Goal: Task Accomplishment & Management: Manage account settings

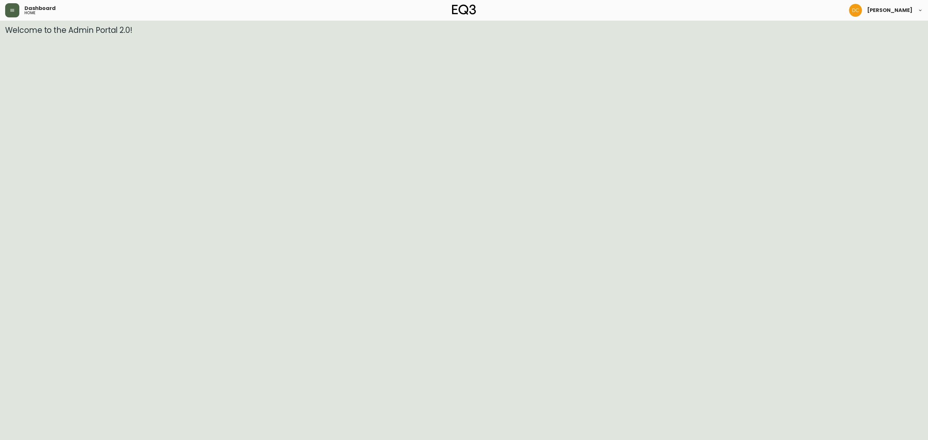
click at [7, 9] on button "button" at bounding box center [12, 10] width 14 height 14
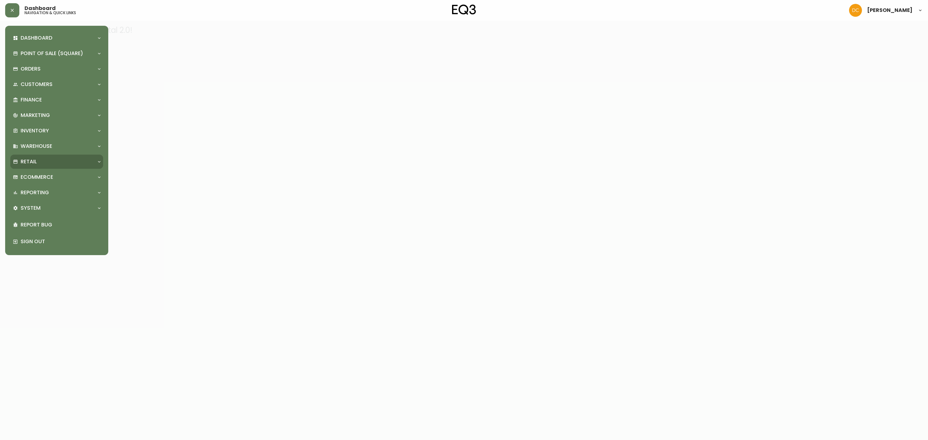
click at [37, 159] on div "Retail" at bounding box center [53, 161] width 81 height 7
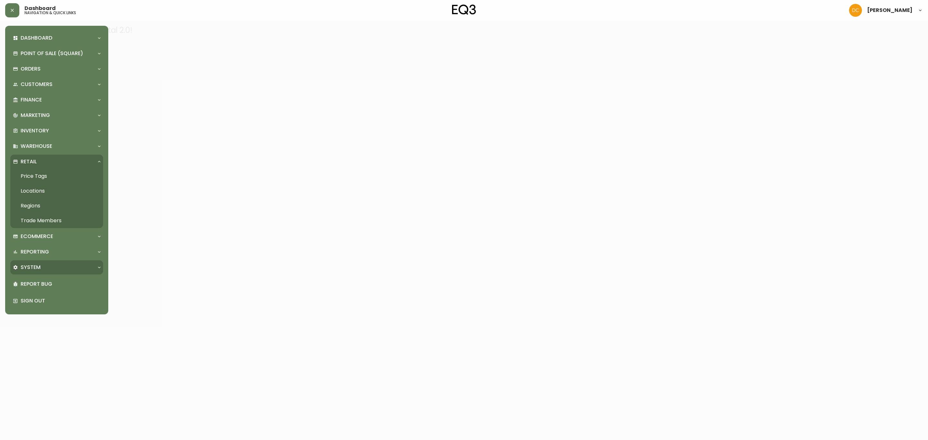
drag, startPoint x: 40, startPoint y: 266, endPoint x: 45, endPoint y: 276, distance: 10.8
click at [40, 266] on div "System" at bounding box center [53, 267] width 81 height 7
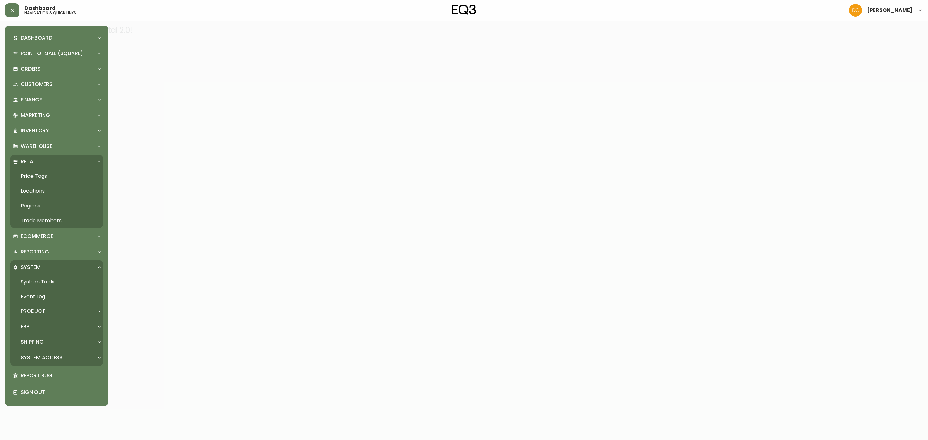
click at [47, 328] on div "ERP" at bounding box center [53, 326] width 81 height 7
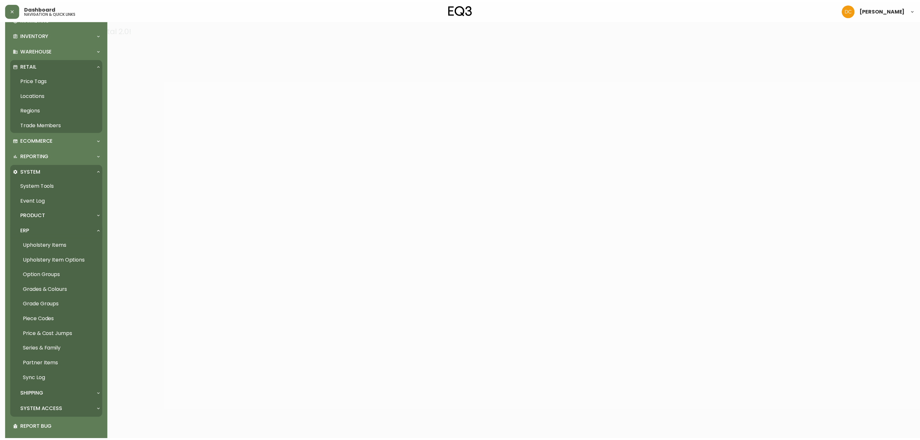
scroll to position [97, 0]
click at [51, 214] on div "Product" at bounding box center [53, 214] width 81 height 7
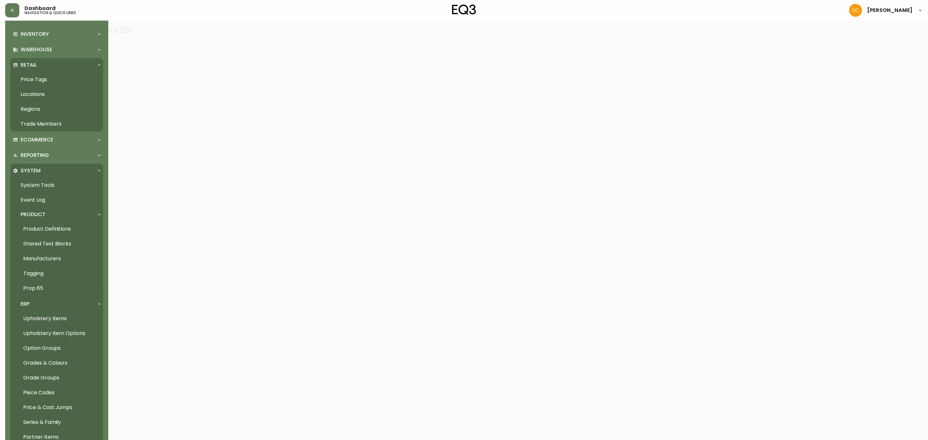
click at [49, 223] on link "Product Definitions" at bounding box center [56, 229] width 93 height 15
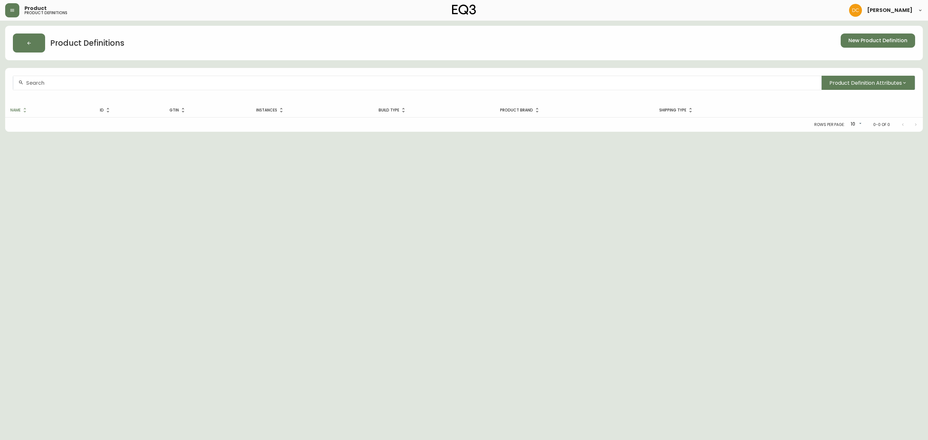
click at [179, 84] on input "text" at bounding box center [421, 83] width 790 height 6
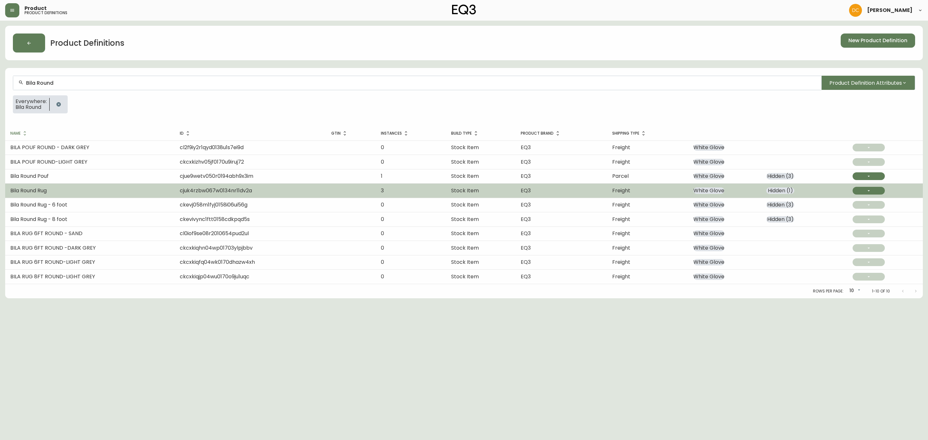
type input "Bila Round"
click at [94, 192] on td "Bila Round Rug" at bounding box center [89, 191] width 169 height 14
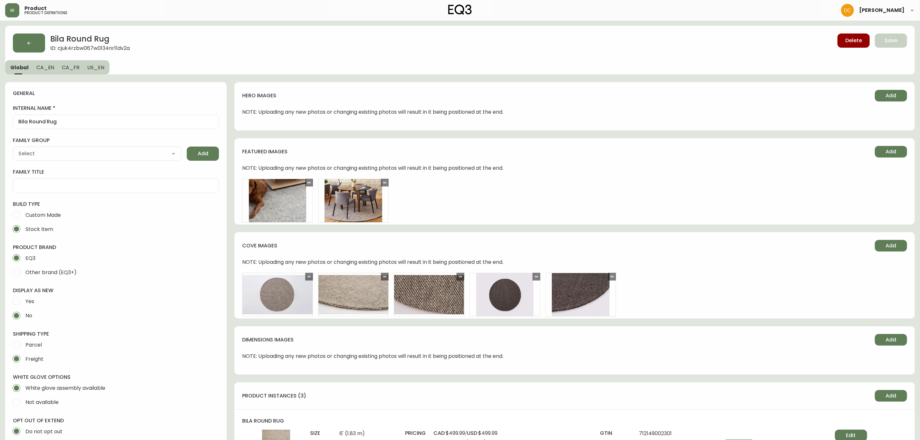
type input "EQ3"
type input "Home & Garden > Decor > Rugs"
type input "Default"
select select "cjyt4m5lw0000pt749bx6gh7n"
select select "cjpjx7rji00004c744bbp6zrf"
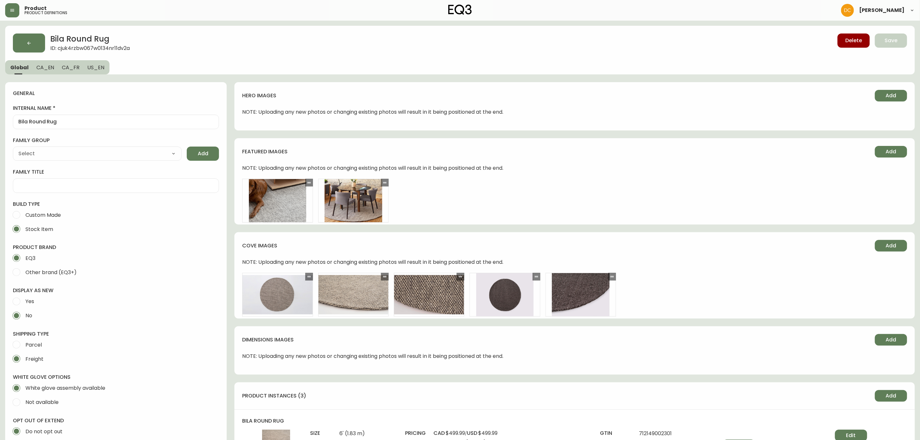
scroll to position [242, 0]
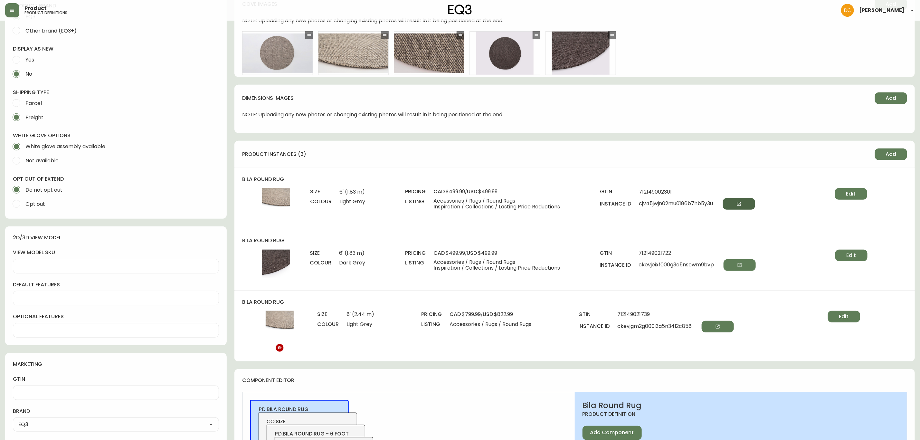
click at [736, 207] on button "button" at bounding box center [739, 204] width 32 height 12
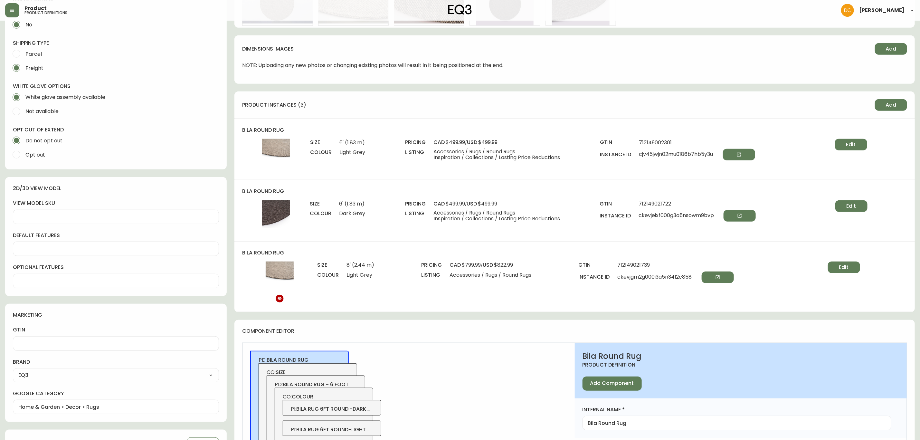
scroll to position [338, 0]
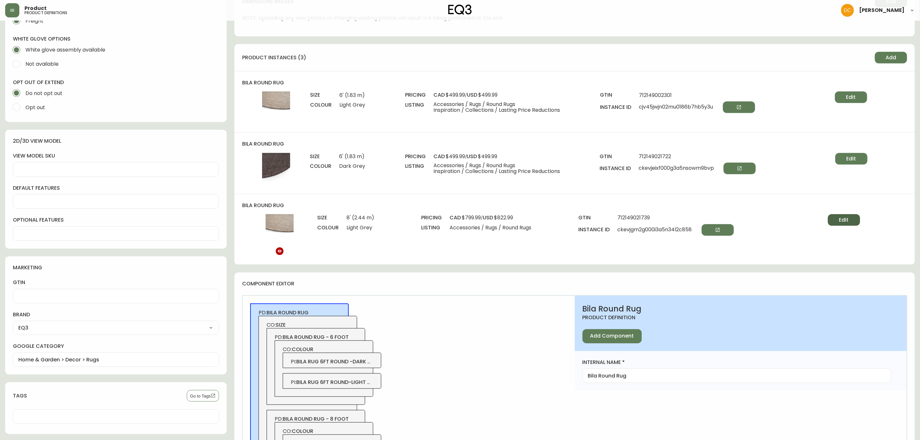
click at [840, 222] on span "Edit" at bounding box center [845, 219] width 10 height 7
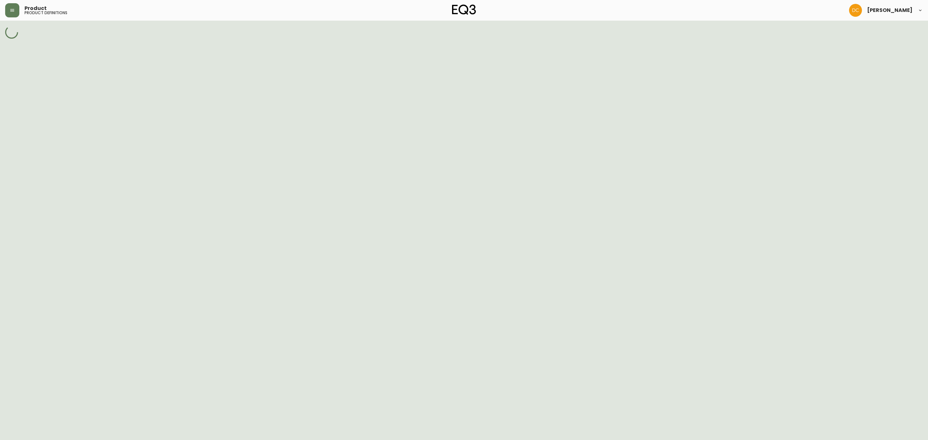
select select "ckevjb759000e3a5nqpu35imp"
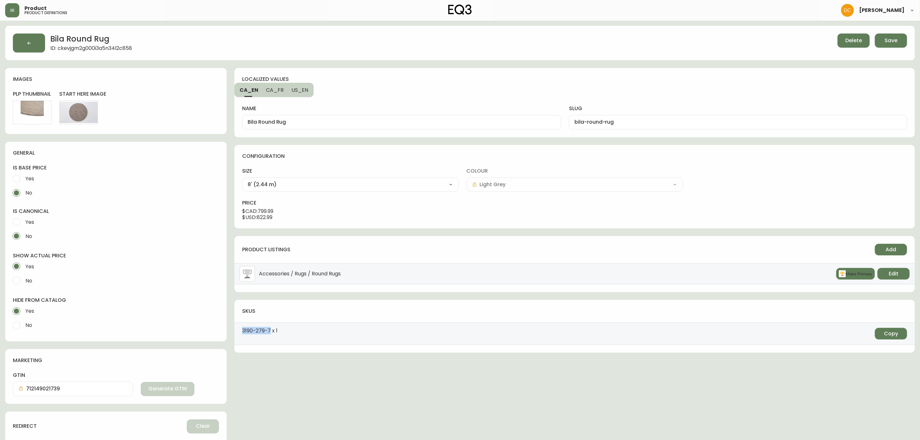
drag, startPoint x: 271, startPoint y: 332, endPoint x: 233, endPoint y: 331, distance: 37.7
click at [233, 331] on div "Bila Round Rug ID: ckevjgm2g000i3a5n34l2c858 Delete Save images plp thumbnail E…" at bounding box center [460, 276] width 910 height 500
copy span "[PHONE_NUMBER]"
click at [15, 2] on div "Product product definitions [PERSON_NAME]" at bounding box center [460, 10] width 910 height 21
click at [14, 14] on button "button" at bounding box center [12, 10] width 14 height 14
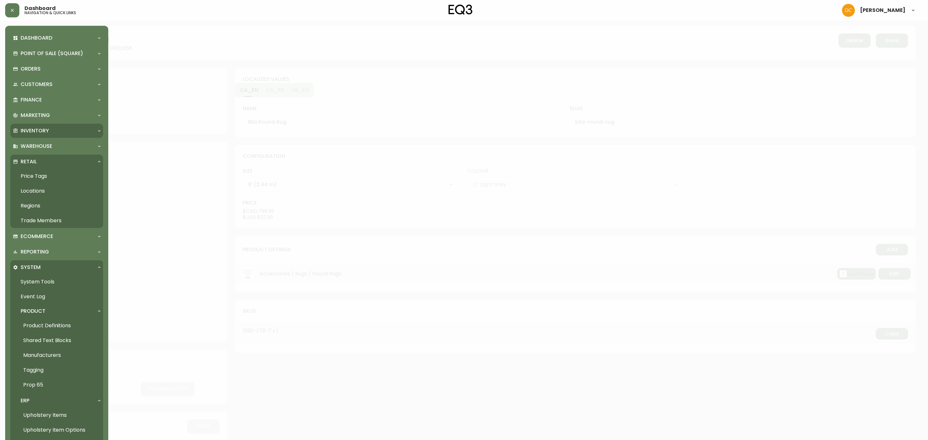
click at [48, 129] on p "Inventory" at bounding box center [35, 130] width 28 height 7
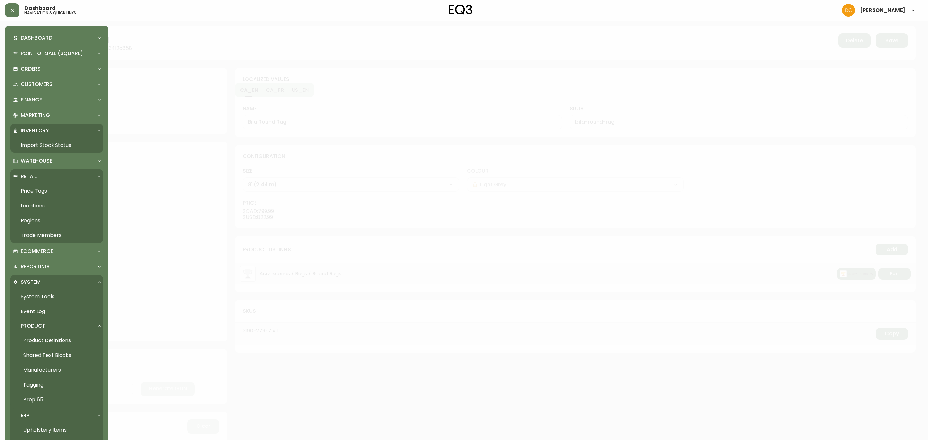
click at [46, 146] on link "Import Stock Status" at bounding box center [56, 145] width 93 height 15
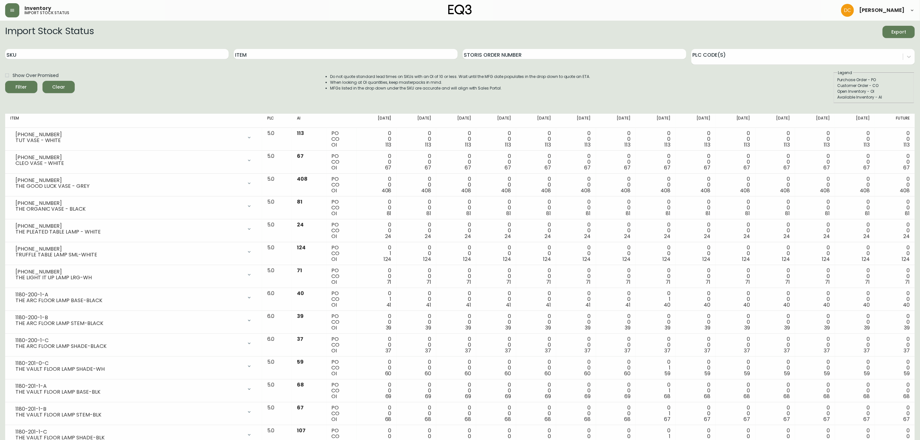
click at [122, 47] on div "SKU" at bounding box center [117, 54] width 224 height 21
click at [115, 55] on input "SKU" at bounding box center [117, 54] width 224 height 10
paste input "[PHONE_NUMBER]"
type input "[PHONE_NUMBER]"
click at [26, 88] on div "Filter" at bounding box center [21, 87] width 11 height 8
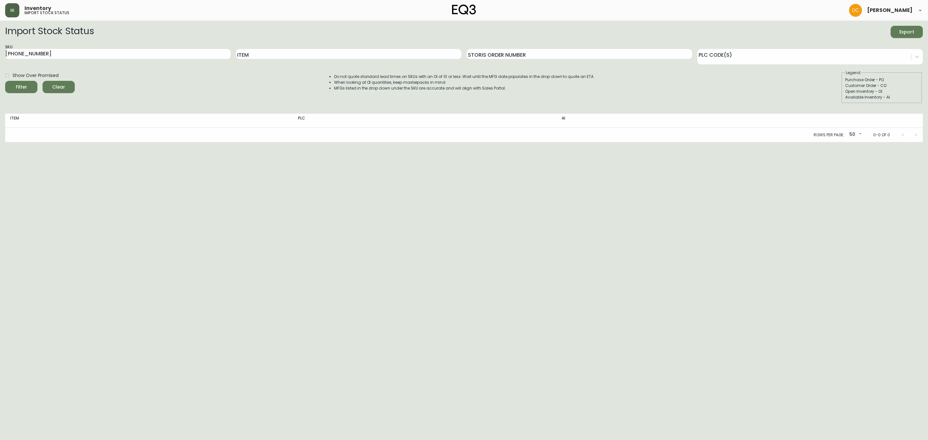
click at [17, 12] on button "button" at bounding box center [12, 10] width 14 height 14
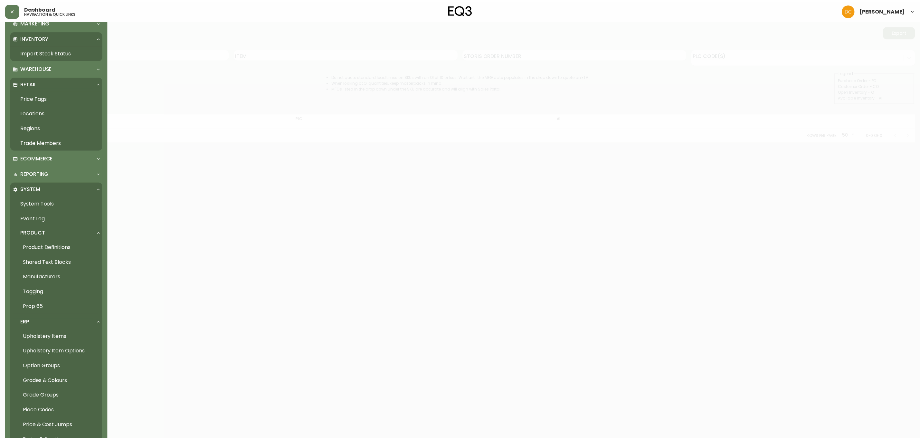
scroll to position [97, 0]
click at [84, 242] on link "Product Definitions" at bounding box center [56, 243] width 93 height 15
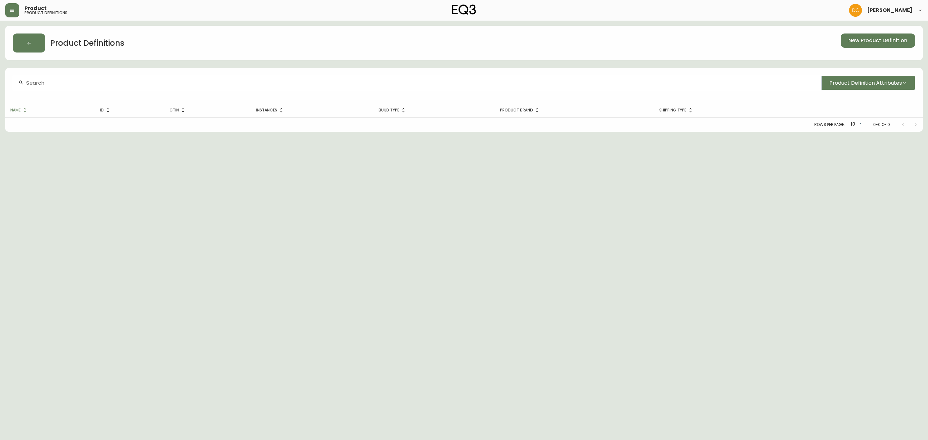
click at [215, 79] on div at bounding box center [417, 83] width 808 height 14
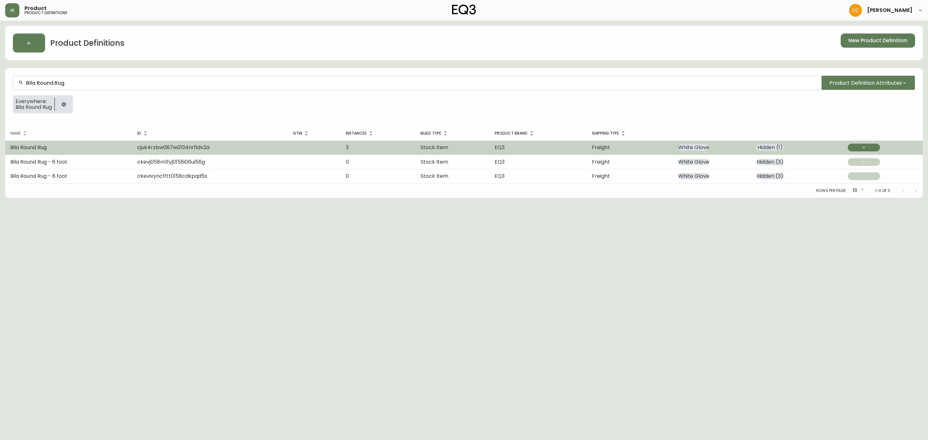
type input "Bila Round Rug"
click at [113, 144] on td "Bila Round Rug" at bounding box center [68, 147] width 127 height 14
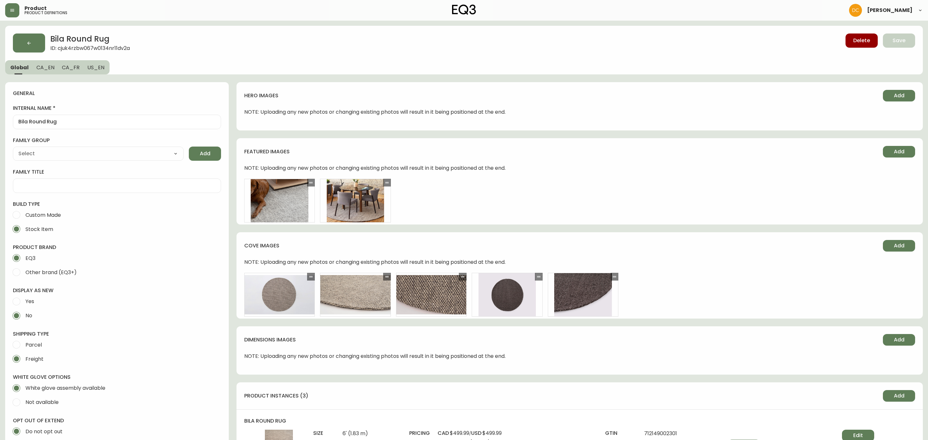
type input "EQ3"
type input "Home & Garden > Decor > Rugs"
type input "Default"
select select "cjyt4m5lw0000pt749bx6gh7n"
select select "cjpjx7rji00004c744bbp6zrf"
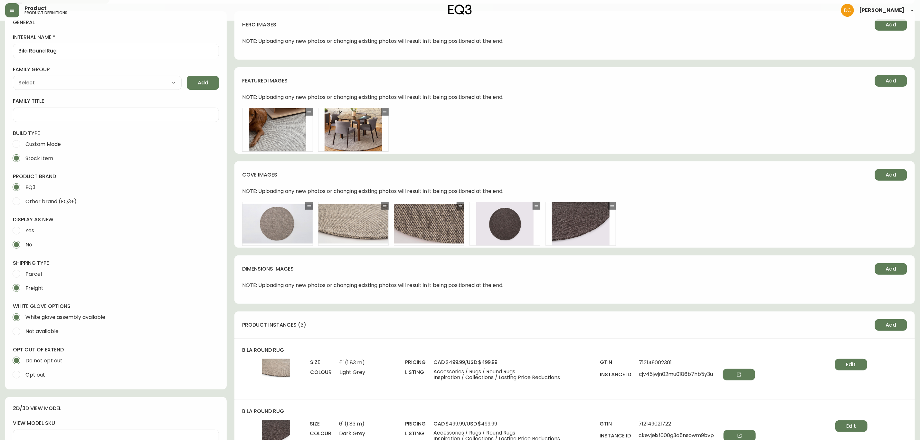
scroll to position [290, 0]
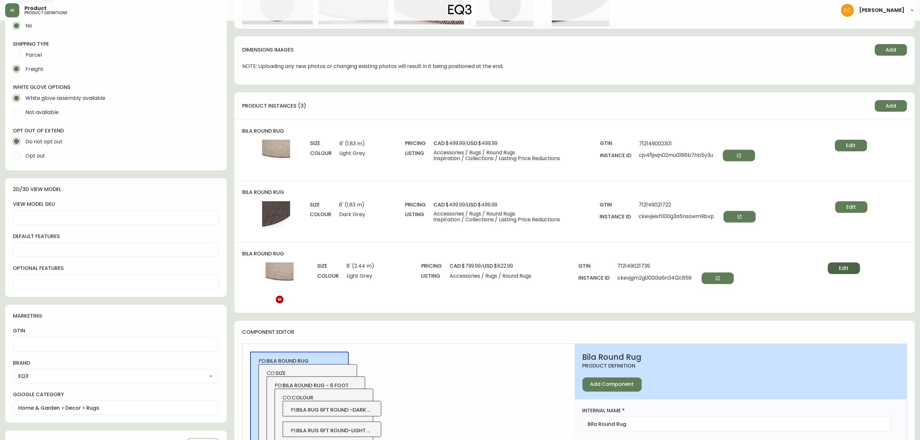
click at [849, 270] on span "Edit" at bounding box center [845, 268] width 10 height 7
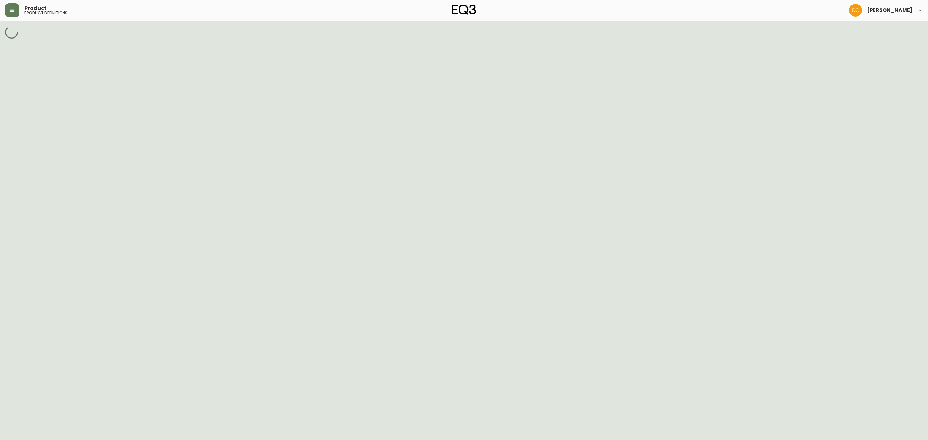
select select "ckevjb759000e3a5nqpu35imp"
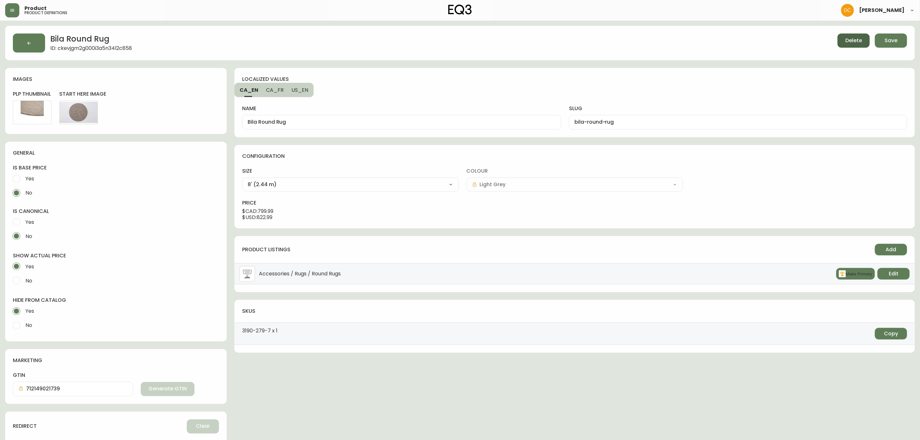
click at [841, 42] on button "Delete" at bounding box center [854, 41] width 32 height 14
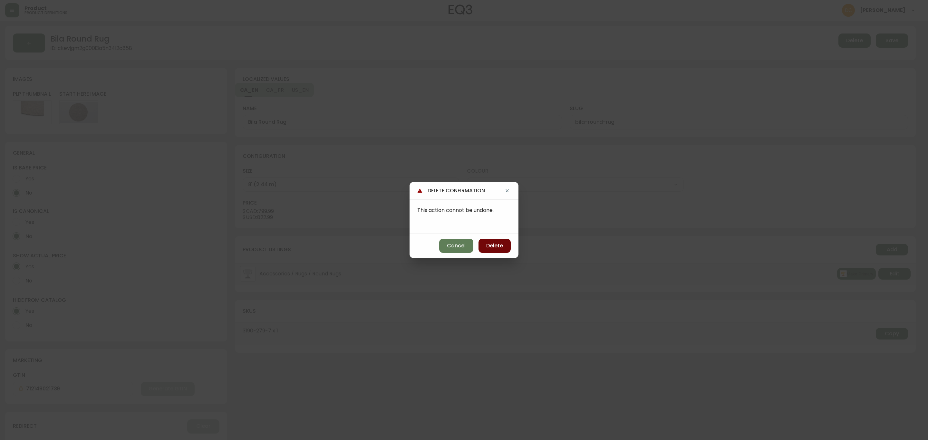
click at [500, 244] on span "Delete" at bounding box center [494, 245] width 17 height 7
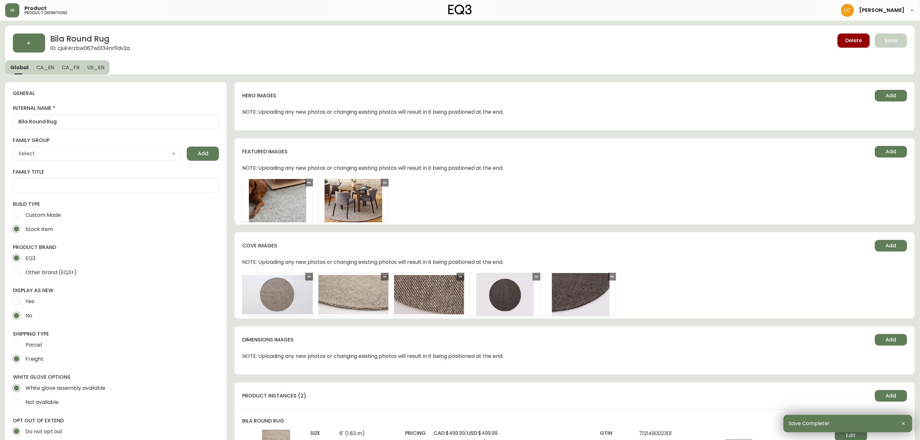
type input "EQ3"
type input "Home & Garden > Decor > Rugs"
type input "Default"
select select "cjyt4m5lw0000pt749bx6gh7n"
select select "cjpjx7rji00004c744bbp6zrf"
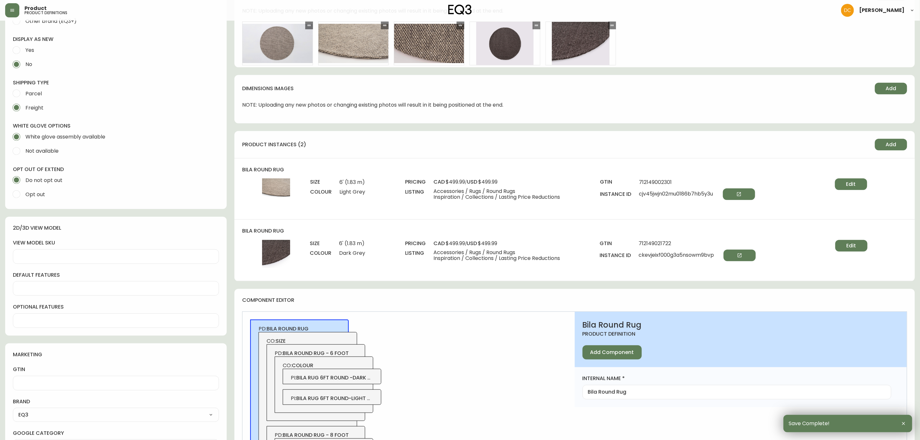
scroll to position [338, 0]
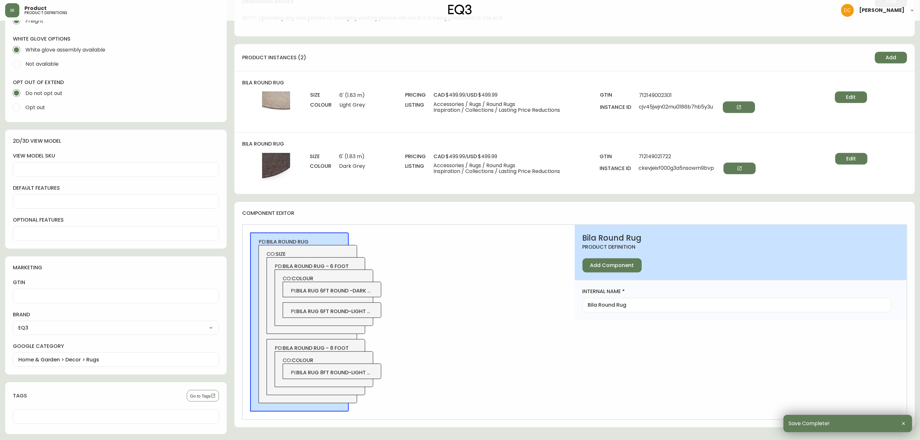
click at [342, 349] on span "bila round rug - 8 foot" at bounding box center [316, 347] width 66 height 7
type input "Bila Round Rug - 8 foot"
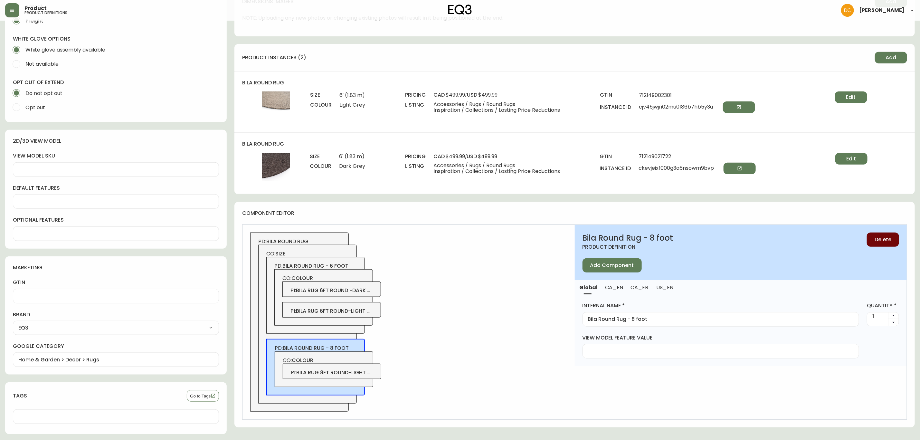
click at [878, 234] on button "Delete" at bounding box center [883, 240] width 32 height 14
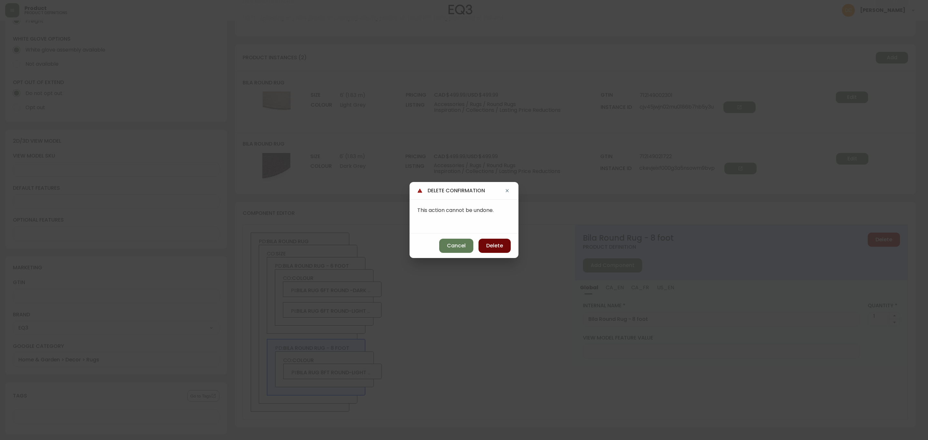
click at [496, 241] on button "Delete" at bounding box center [494, 246] width 32 height 14
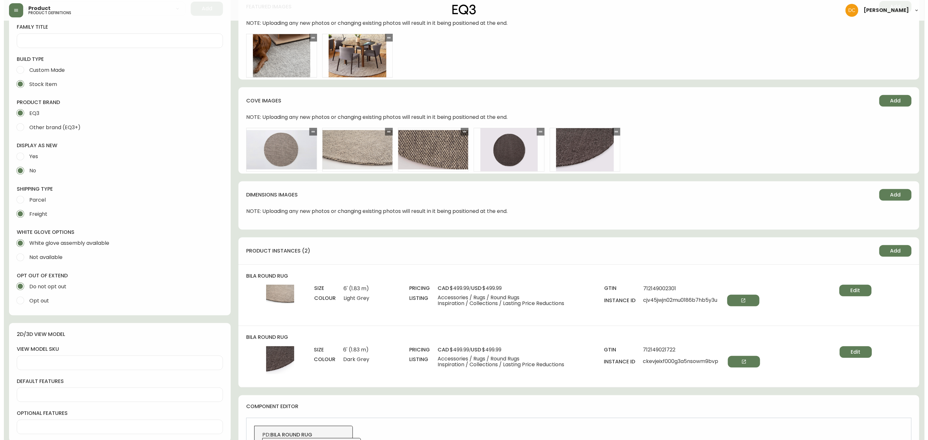
scroll to position [0, 0]
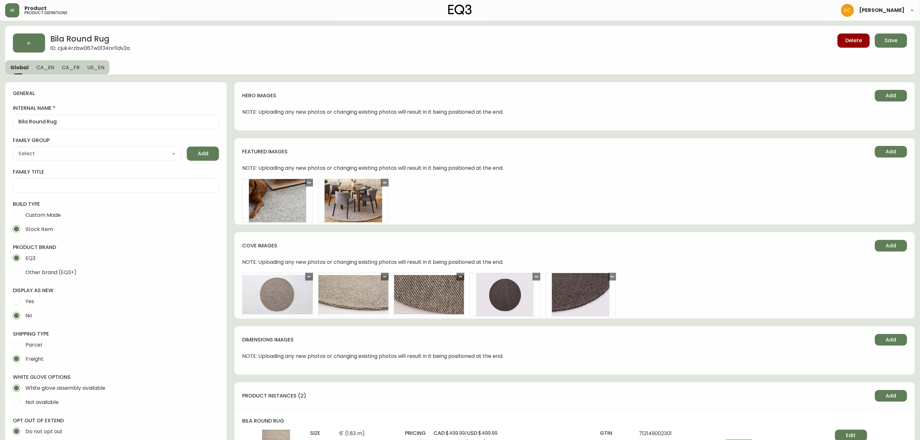
click at [49, 70] on span "CA_EN" at bounding box center [45, 67] width 18 height 7
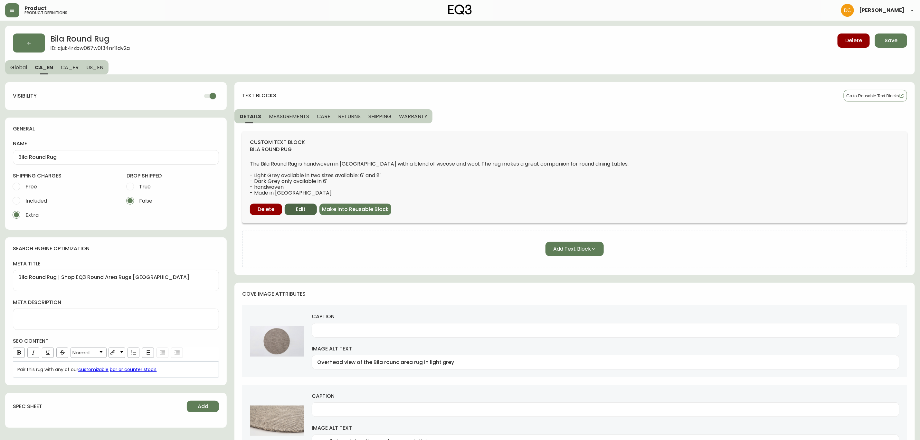
click at [297, 206] on span "Edit" at bounding box center [301, 209] width 10 height 7
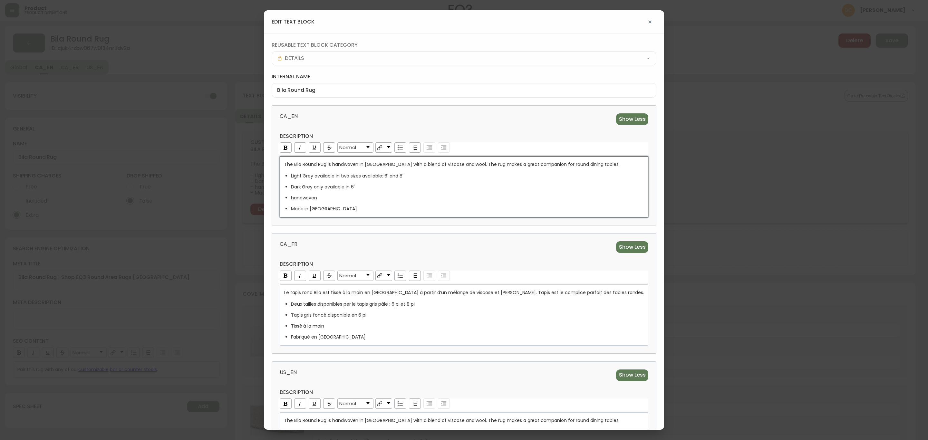
click at [347, 190] on span "Dark Grey only available in 6'" at bounding box center [323, 187] width 64 height 6
click at [347, 189] on span "Dark Grey only available in 6'" at bounding box center [323, 187] width 64 height 6
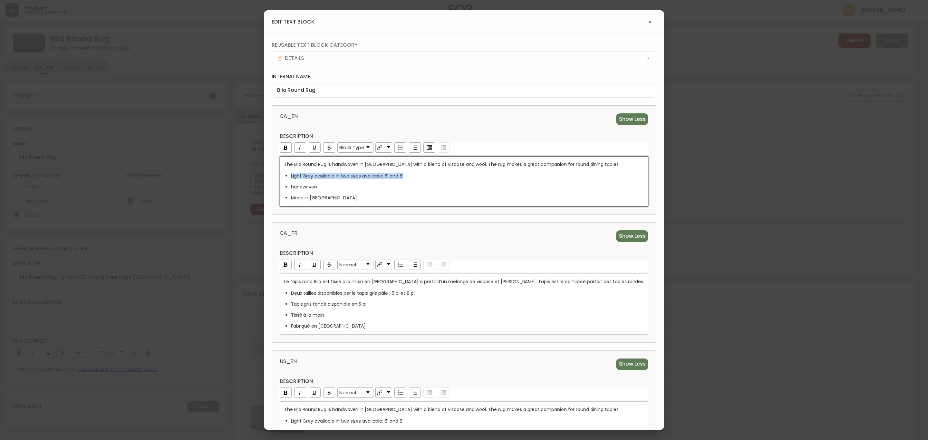
drag, startPoint x: 429, startPoint y: 177, endPoint x: 310, endPoint y: 178, distance: 119.5
click at [310, 178] on li "Light Grey available in two sizes available: 6' and 8'" at bounding box center [467, 176] width 353 height 6
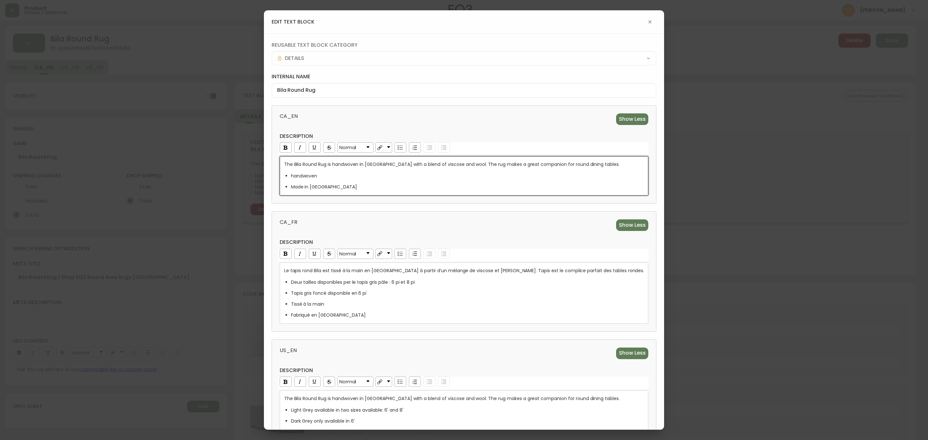
click at [374, 186] on div "Made in [GEOGRAPHIC_DATA]" at bounding box center [467, 187] width 353 height 6
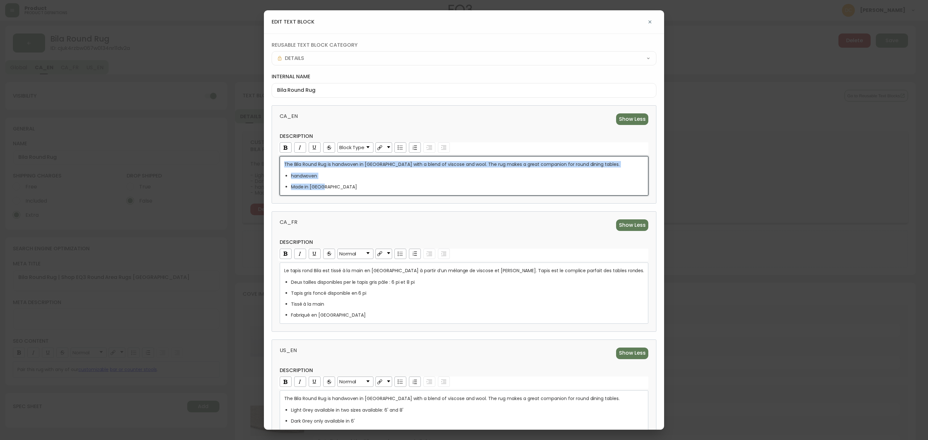
copy div "The Bila Round Rug is handwoven in [GEOGRAPHIC_DATA] with a blend of viscose an…"
click at [404, 220] on div "CA_FR Show Less description Normal Le tapis rond Bila est tissé à la main en [G…" at bounding box center [464, 271] width 385 height 120
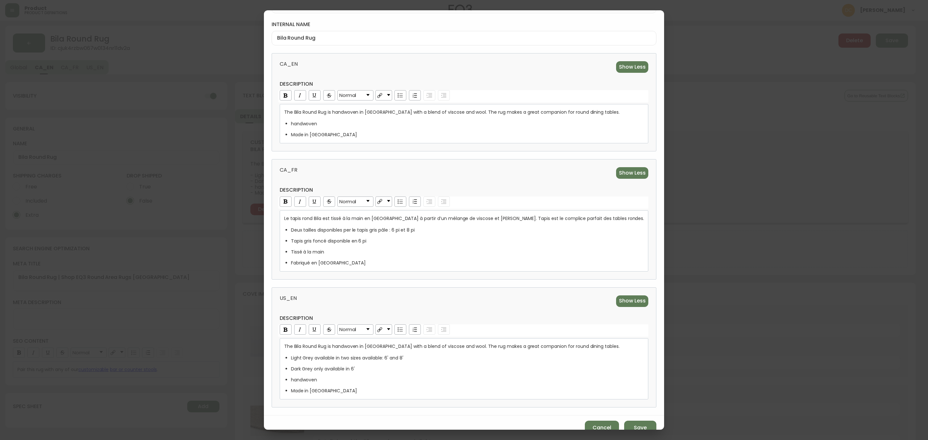
scroll to position [66, 0]
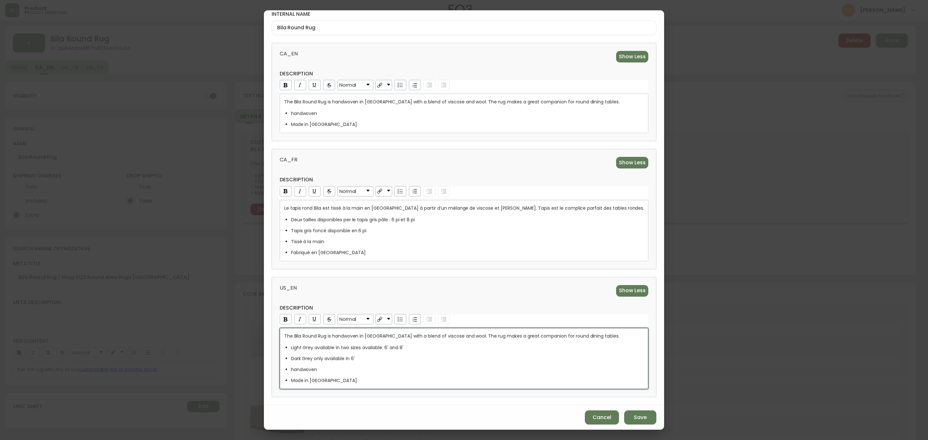
click at [391, 371] on div "handwoven" at bounding box center [467, 369] width 353 height 6
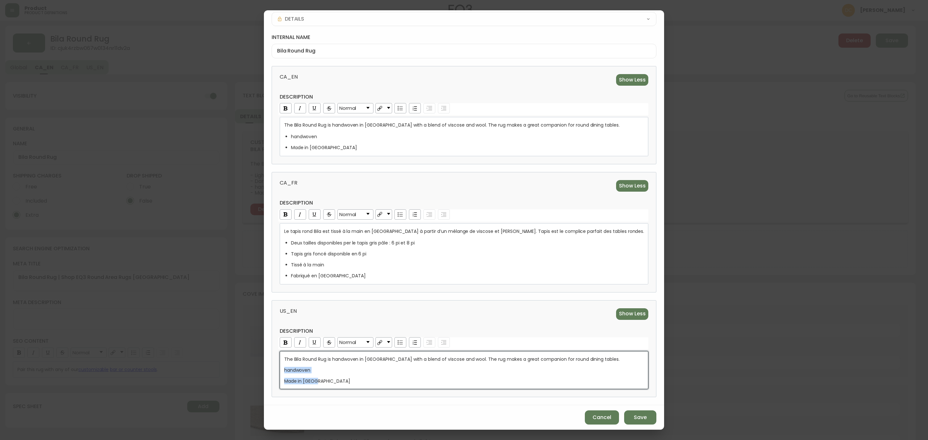
drag, startPoint x: 356, startPoint y: 382, endPoint x: 294, endPoint y: 370, distance: 63.1
click at [291, 370] on div "reusable text block category DETAILS internal name Bila Round Rug CA_EN Show Le…" at bounding box center [464, 199] width 400 height 411
click at [406, 339] on div "rdw-list-control" at bounding box center [400, 342] width 12 height 10
click at [316, 370] on span "handwoven" at bounding box center [304, 369] width 26 height 6
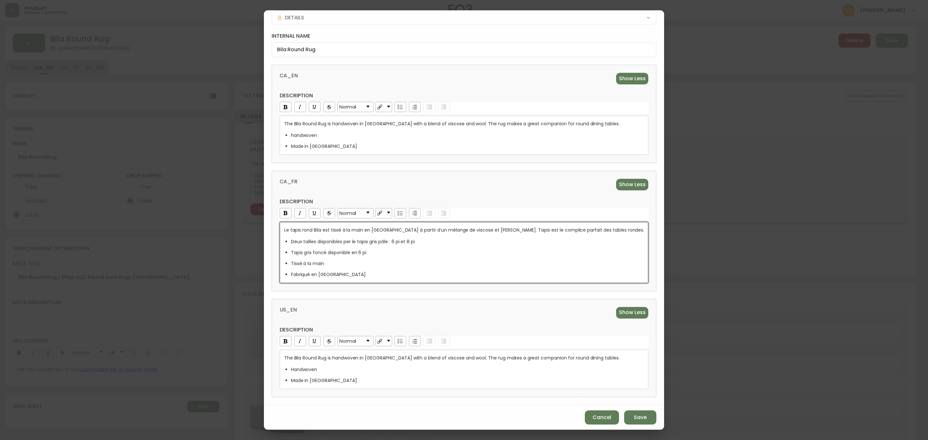
drag, startPoint x: 403, startPoint y: 251, endPoint x: 310, endPoint y: 238, distance: 94.7
click at [397, 254] on div "Tapis gris foncé disponible en 6 pi" at bounding box center [467, 252] width 353 height 6
drag, startPoint x: 362, startPoint y: 248, endPoint x: 299, endPoint y: 241, distance: 63.2
click at [299, 241] on div "CA_FR Show Less description Block Type Le tapis rond Bila est tissé à la main e…" at bounding box center [464, 231] width 385 height 120
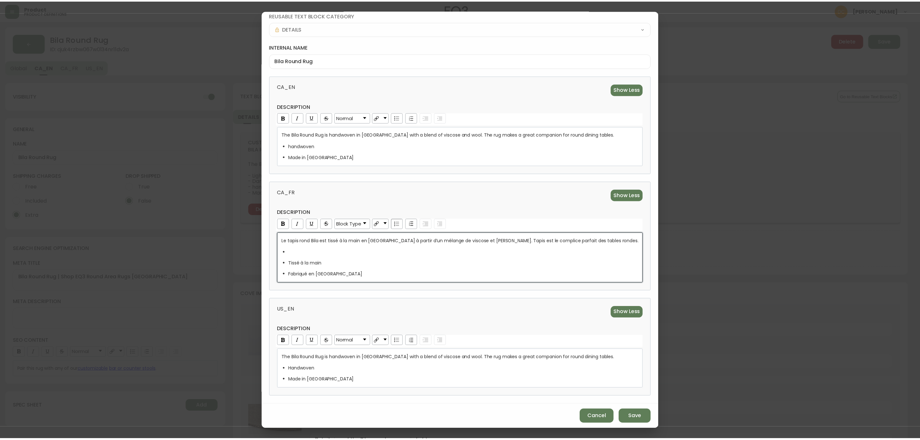
scroll to position [22, 0]
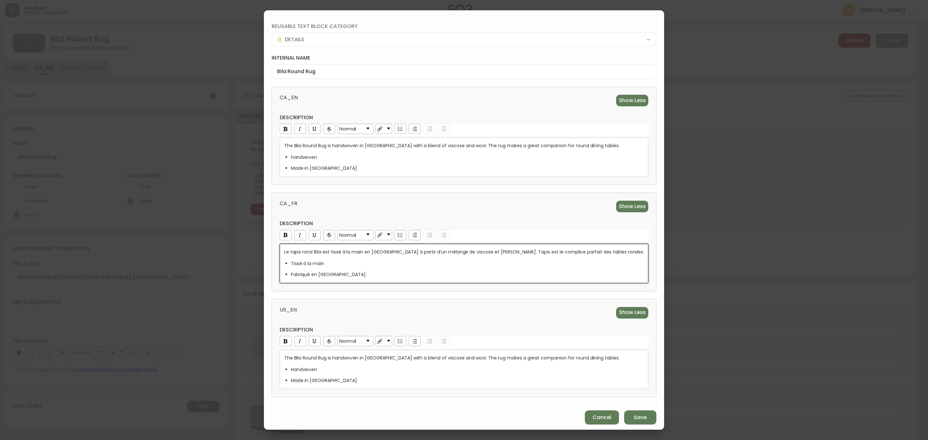
click at [380, 301] on div "US_EN Show Less description Normal The Bila Round Rug is handwoven in [GEOGRAPH…" at bounding box center [464, 348] width 385 height 98
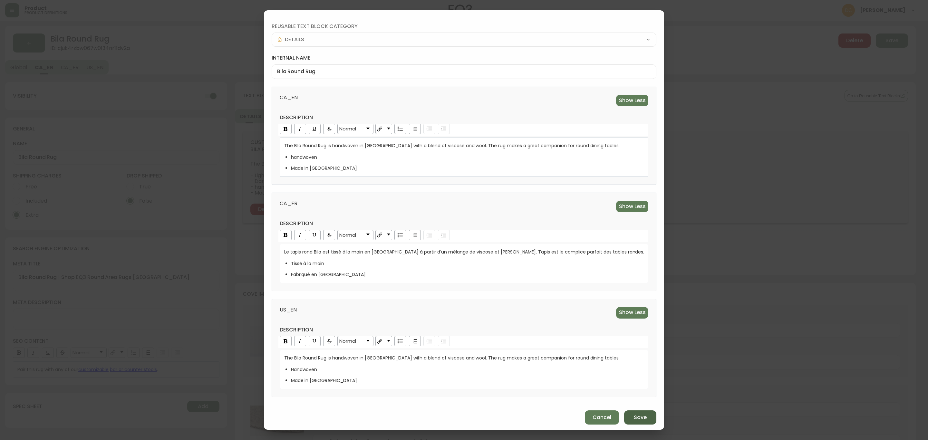
click at [624, 413] on button "Save" at bounding box center [640, 417] width 32 height 14
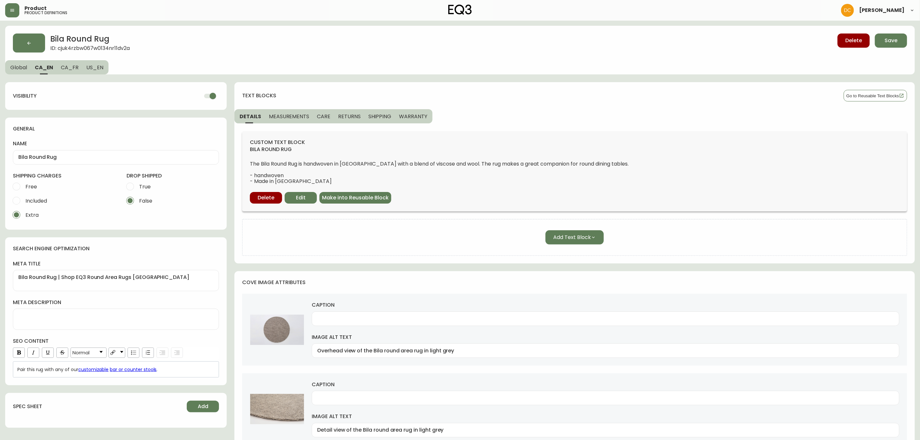
click at [100, 69] on span "US_EN" at bounding box center [94, 67] width 17 height 7
checkbox input "false"
type textarea "Bila Round Rug | Shop EQ3 Modern Round Rugs"
type input "Overhead view of the Bila round rug in light grey"
type input "Side view of the Bila round rug in light grey"
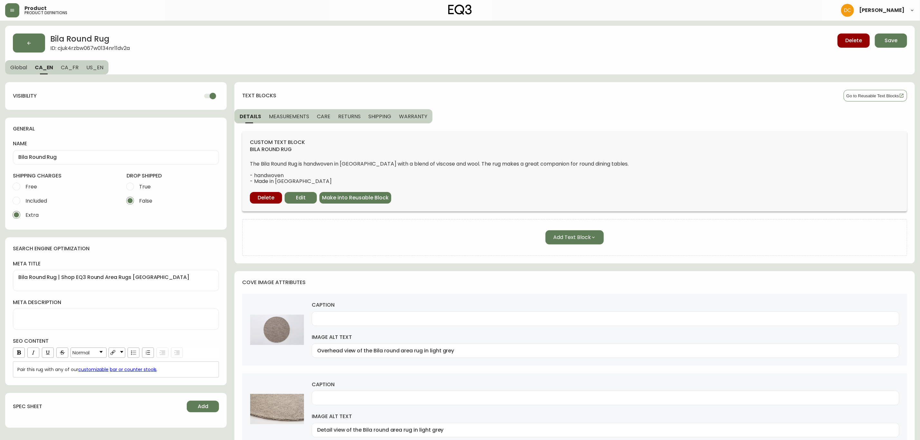
type input "Detail view of the Bila round rug in light grey"
type input "Overhead view of the Bila round rug in dark grey"
type input "Detail view of the Bila round rug in dark grey"
type input "A gray braided wool rug with an oak coffee table and dog on it"
type input "Round grey woven rug beneath modern dining table and chairs"
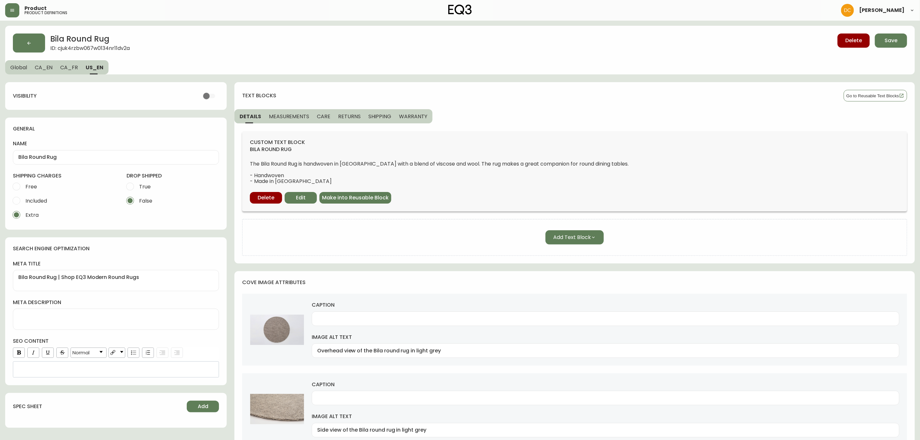
drag, startPoint x: 79, startPoint y: 70, endPoint x: 69, endPoint y: 70, distance: 10.6
click at [78, 70] on button "CA_FR" at bounding box center [68, 67] width 25 height 14
checkbox input "true"
type input "Tapis rond Bila"
type textarea "Petit tapis rond Bila | Carpette tissée à la main en laine et viscose"
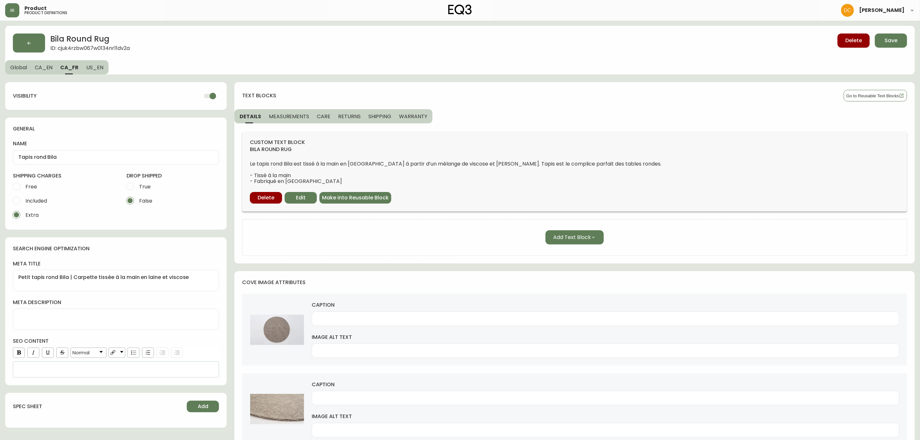
click at [43, 67] on span "CA_EN" at bounding box center [44, 67] width 18 height 7
type input "Bila Round Rug"
type textarea "Bila Round Rug | Shop EQ3 Round Area Rugs [GEOGRAPHIC_DATA]"
type input "Overhead view of the Bila round area rug in light grey"
type input "Detail view of the Bila round area rug in light grey"
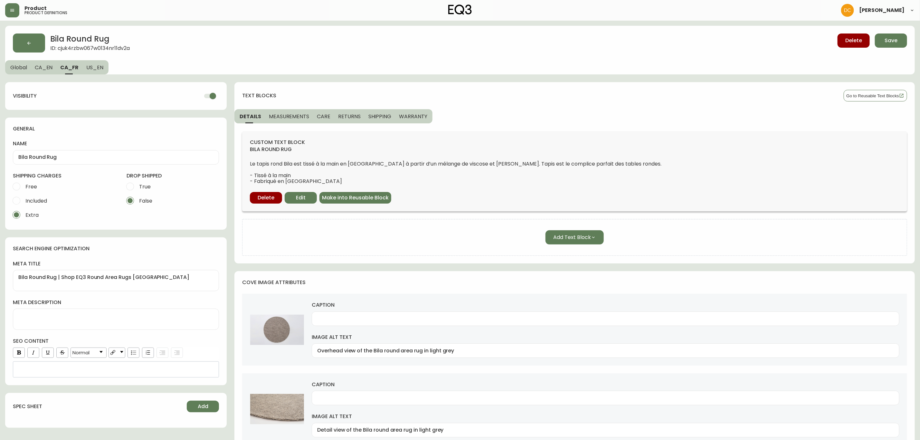
type input "Side view of the Bila round area rug in light grey"
type input "Overhead view of the Bila round area rug in dark grey"
type input "Detail view of the Bila round area rug in dark grey"
type input "A grey braided rug with an oak coffee table and dog on it"
type input "Round grey woven rug beneath modern dining room set"
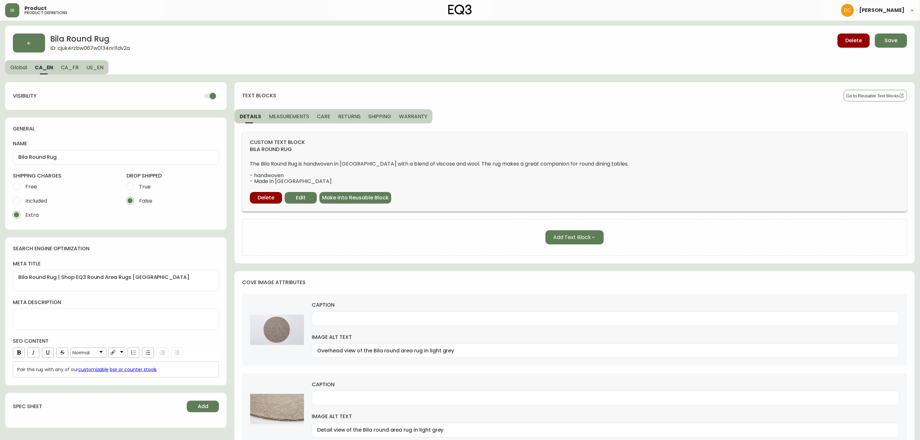
click at [67, 67] on span "CA_FR" at bounding box center [70, 67] width 18 height 7
type input "Tapis rond Bila"
type textarea "Petit tapis rond Bila | Carpette tissée à la main en laine et viscose"
drag, startPoint x: 33, startPoint y: 67, endPoint x: 26, endPoint y: 67, distance: 7.1
click at [33, 66] on button "CA_EN" at bounding box center [44, 67] width 26 height 14
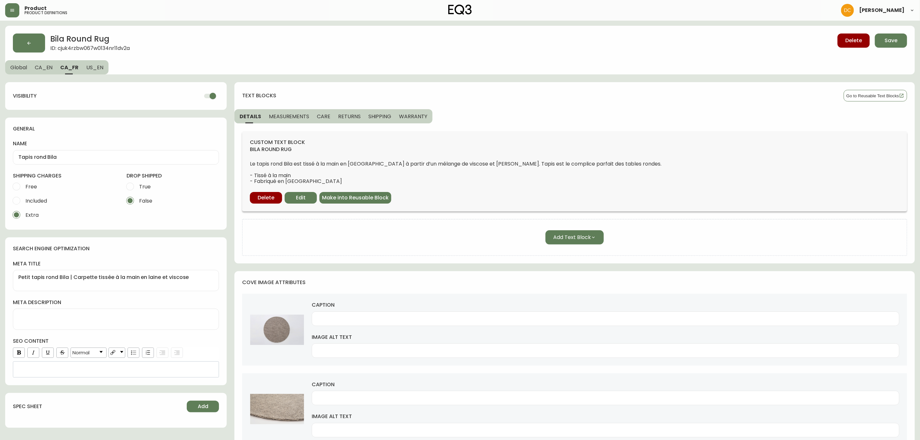
type input "Bila Round Rug"
type textarea "Bila Round Rug | Shop EQ3 Round Area Rugs [GEOGRAPHIC_DATA]"
type input "Overhead view of the Bila round area rug in light grey"
type input "Detail view of the Bila round area rug in light grey"
type input "Side view of the Bila round area rug in light grey"
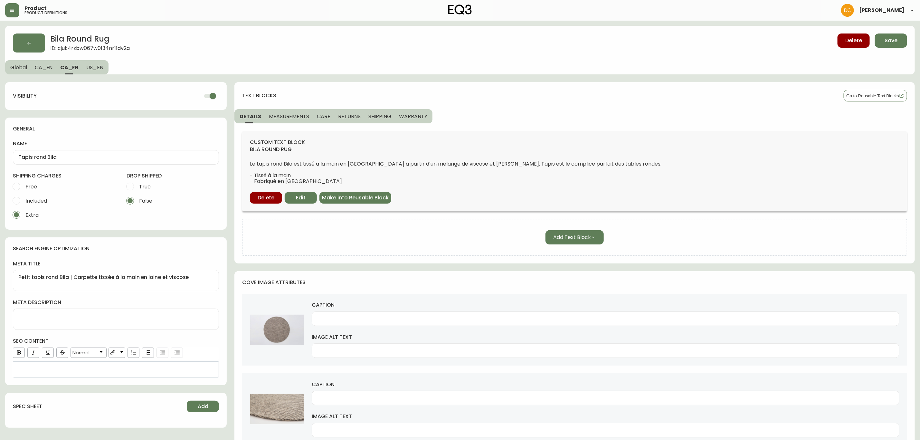
type input "Overhead view of the Bila round area rug in dark grey"
type input "Detail view of the Bila round area rug in dark grey"
type input "A grey braided rug with an oak coffee table and dog on it"
type input "Round grey woven rug beneath modern dining room set"
click at [15, 66] on span "Global" at bounding box center [18, 67] width 17 height 7
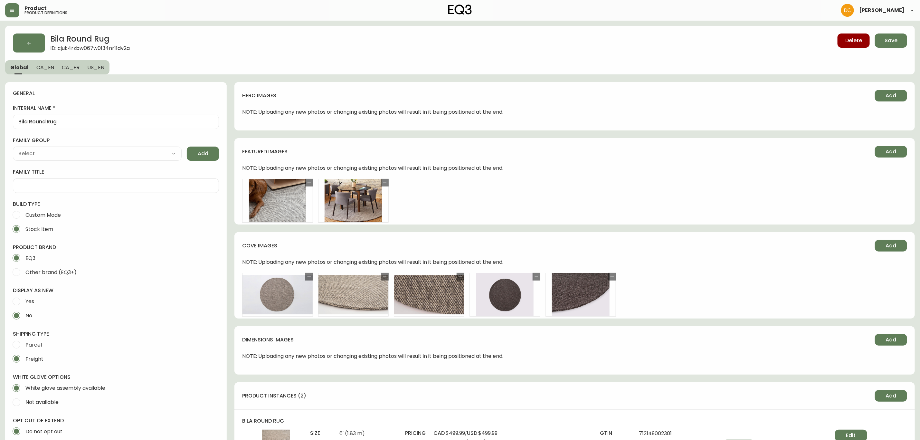
type input "EQ3"
select select "cjyt4m5lw0000pt749bx6gh7n"
type input "Home & Garden > Decor > Rugs"
type input "Default"
select select "cjpjx7rji00004c744bbp6zrf"
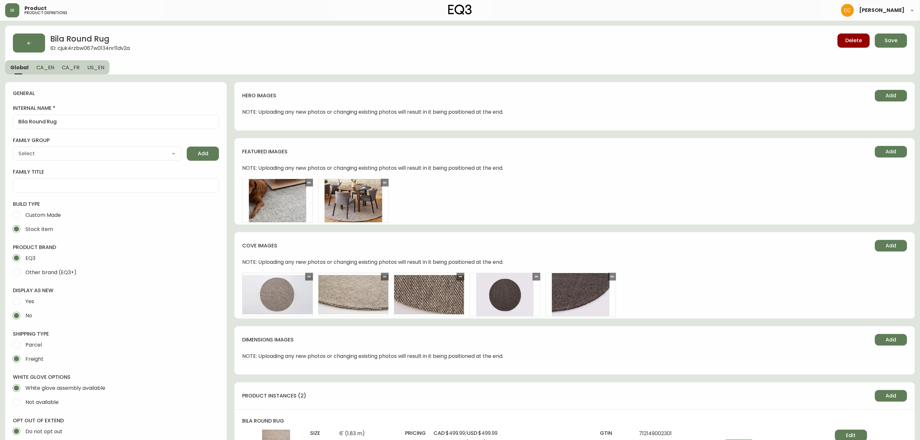
drag, startPoint x: 486, startPoint y: 336, endPoint x: 503, endPoint y: 151, distance: 186.0
click at [885, 40] on span "Save" at bounding box center [891, 40] width 13 height 7
